Goal: Check status

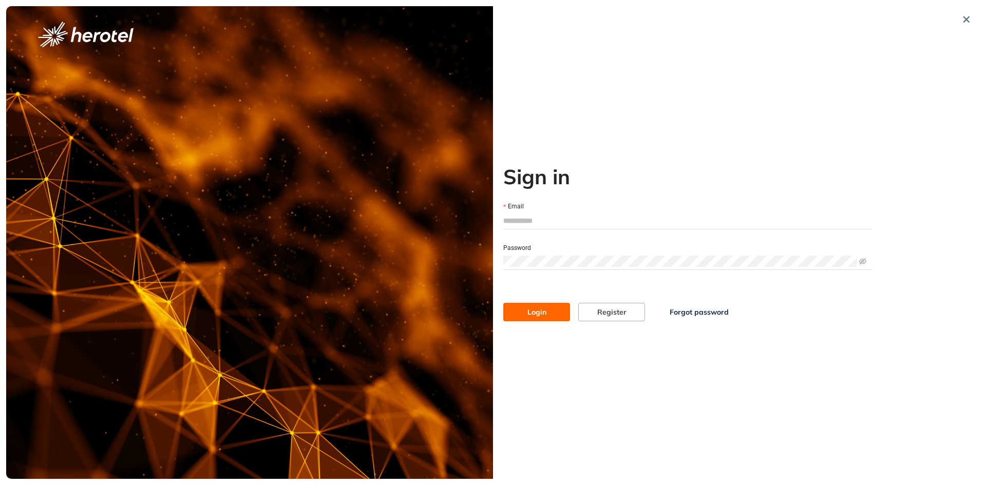
type input "**********"
click at [542, 309] on span "Login" at bounding box center [536, 311] width 19 height 11
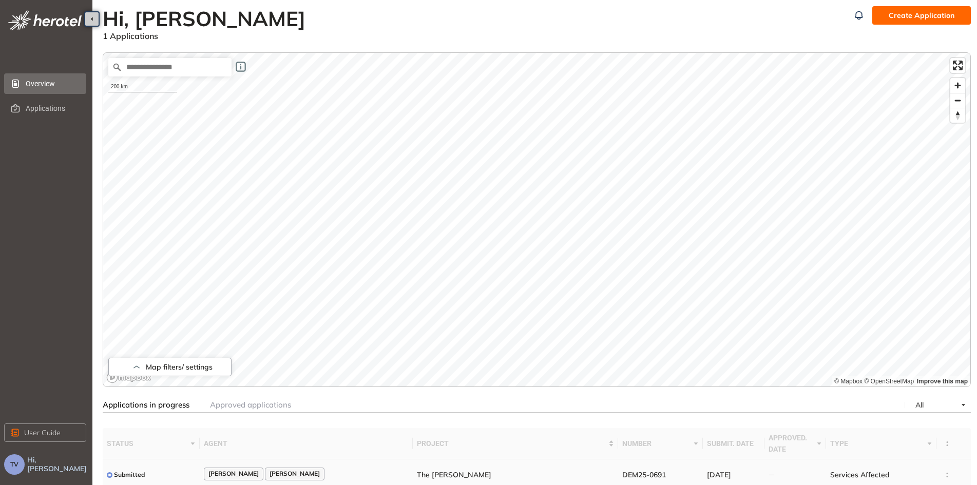
click at [943, 475] on td at bounding box center [953, 474] width 34 height 31
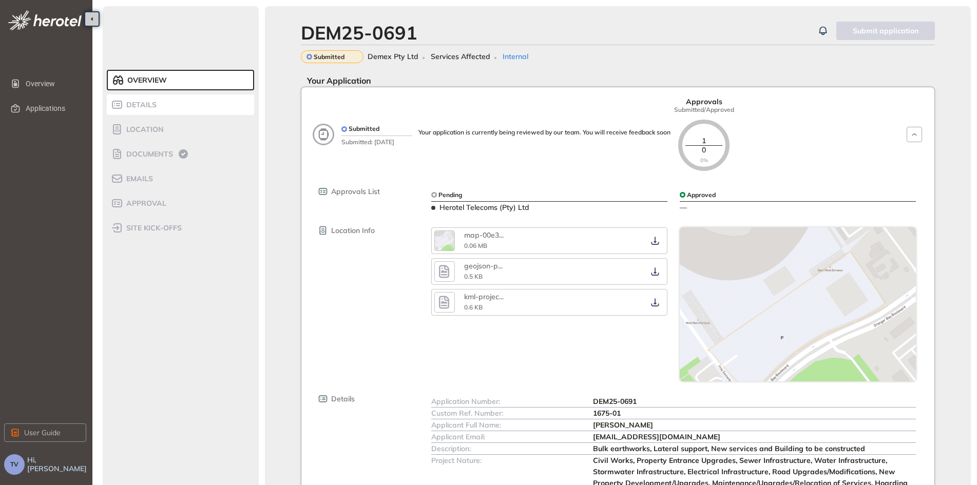
click at [154, 104] on span "Details" at bounding box center [139, 105] width 33 height 9
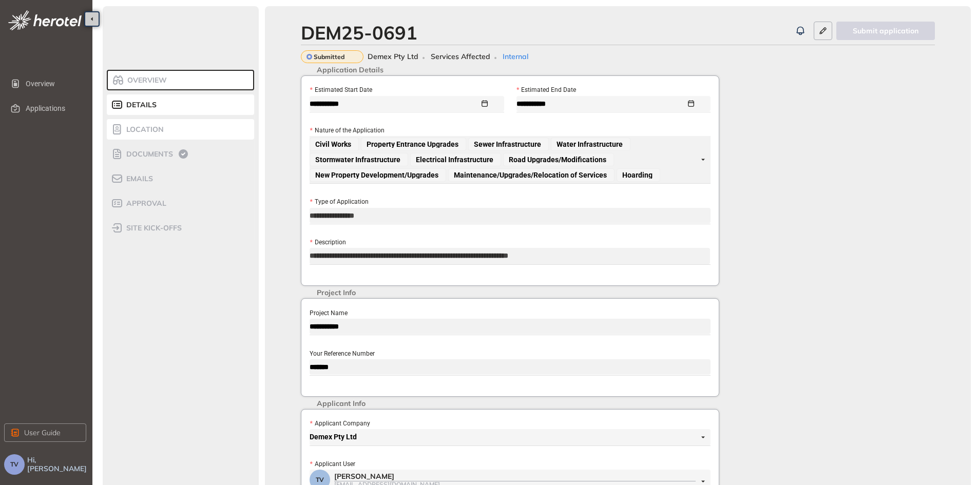
click at [152, 131] on span "Location" at bounding box center [143, 129] width 41 height 9
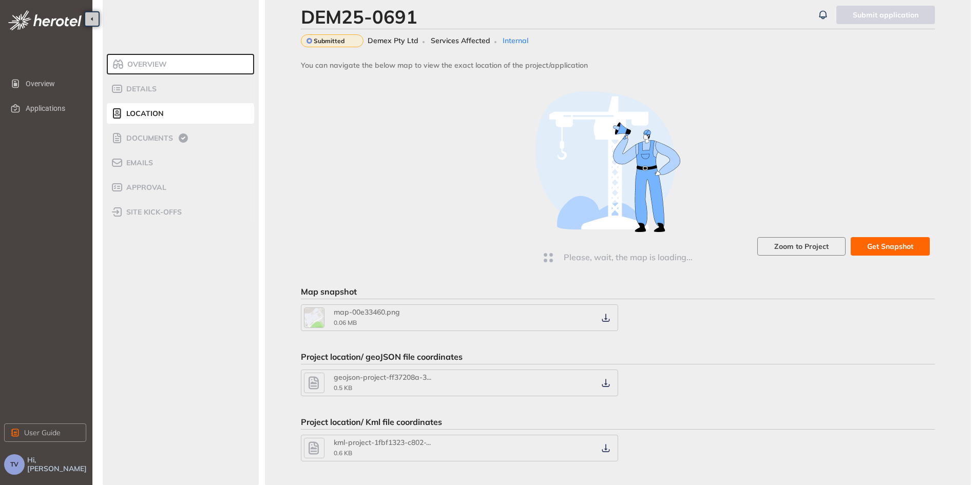
scroll to position [24, 0]
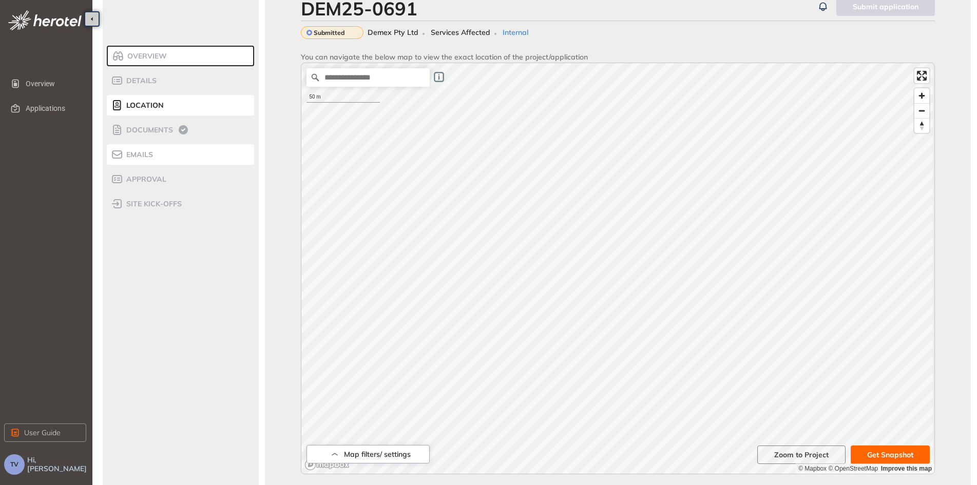
click at [159, 156] on div "Emails" at bounding box center [154, 154] width 87 height 12
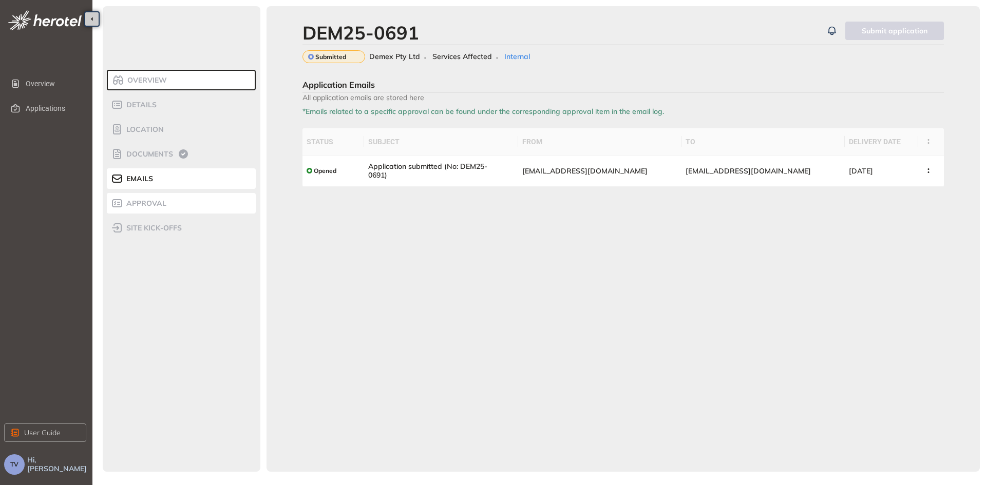
click at [158, 202] on span "Approval" at bounding box center [144, 203] width 43 height 9
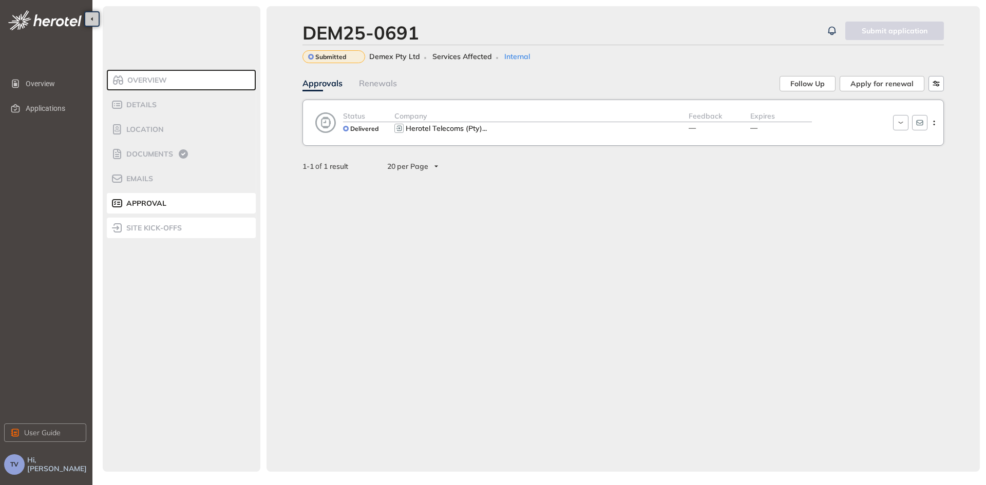
click at [167, 226] on span "site kick-offs" at bounding box center [152, 228] width 59 height 9
